Goal: Ask a question

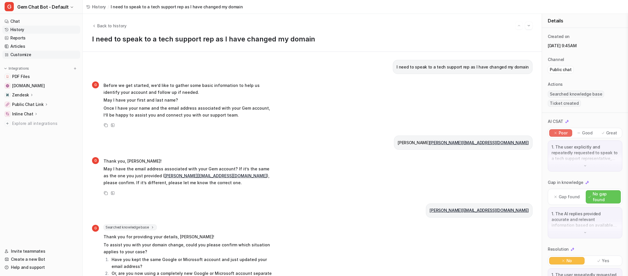
scroll to position [298, 0]
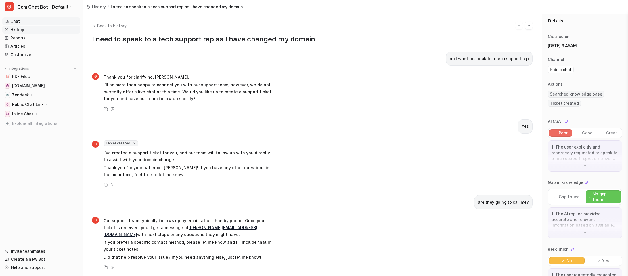
click at [19, 20] on link "Chat" at bounding box center [41, 21] width 78 height 8
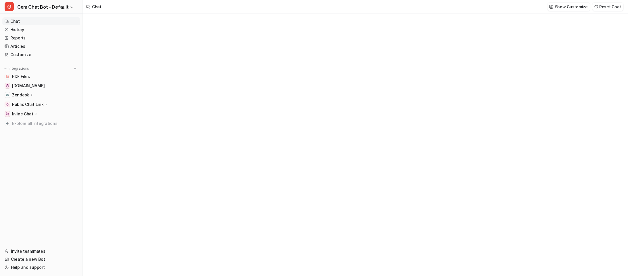
type textarea "**********"
click at [19, 28] on link "History" at bounding box center [41, 30] width 78 height 8
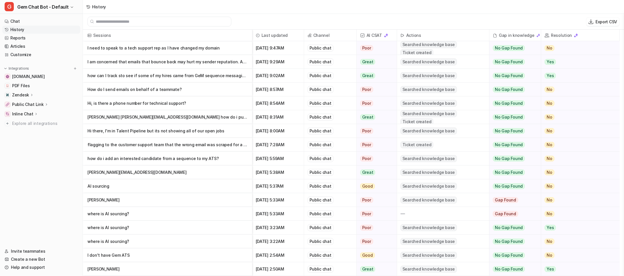
click at [190, 100] on p "Hi, is there a phone number for technical support?" at bounding box center [167, 103] width 160 height 14
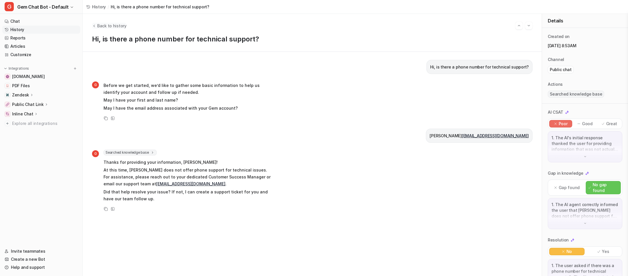
click at [103, 25] on span "Back to history" at bounding box center [111, 26] width 29 height 6
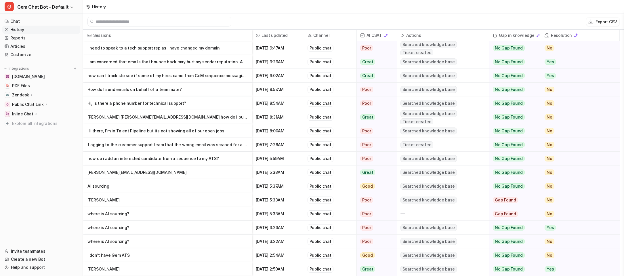
click at [199, 146] on p "flagging to the customer support team that the wrong email was scraped for a can" at bounding box center [167, 145] width 160 height 14
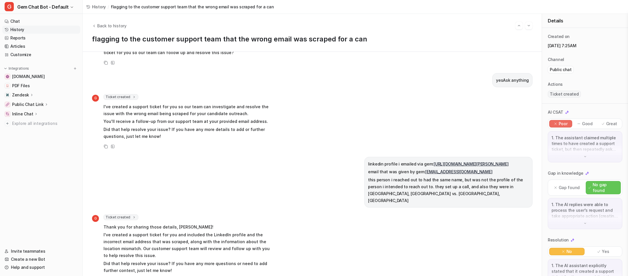
scroll to position [202, 0]
